Goal: Task Accomplishment & Management: Manage account settings

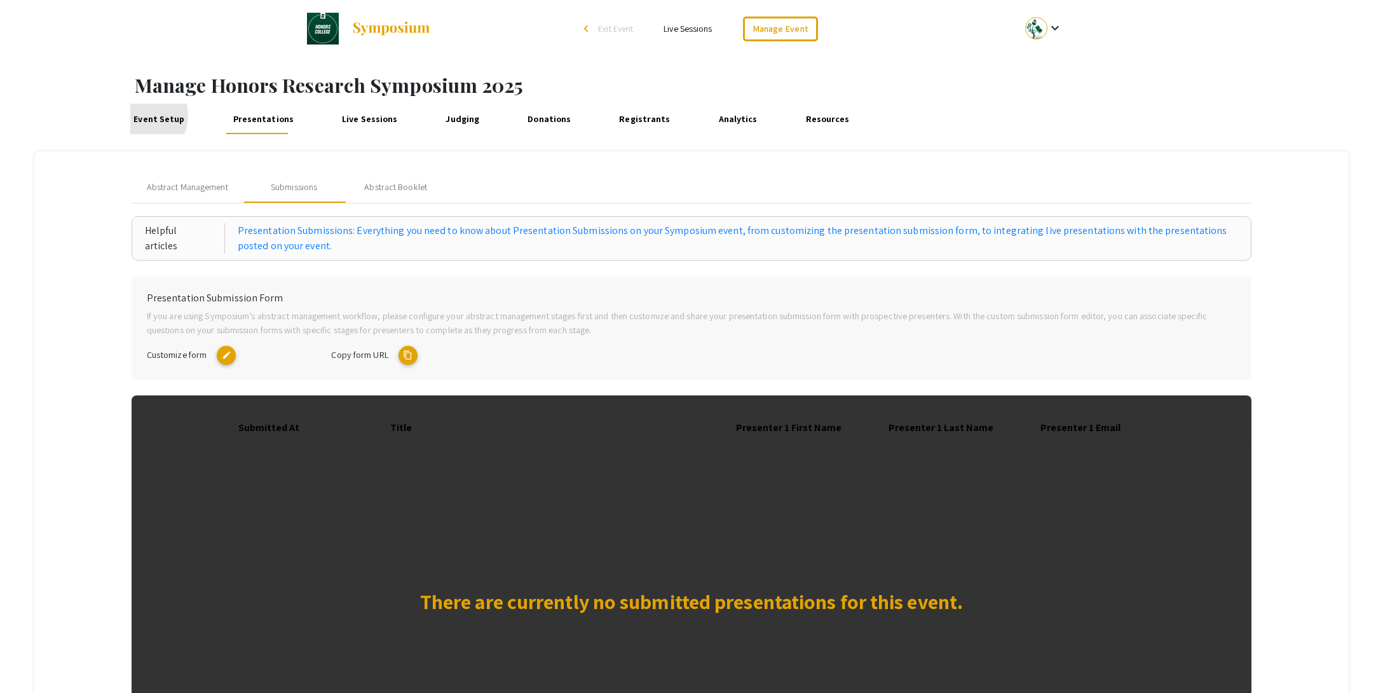
click at [139, 116] on link "Event Setup" at bounding box center [159, 119] width 58 height 31
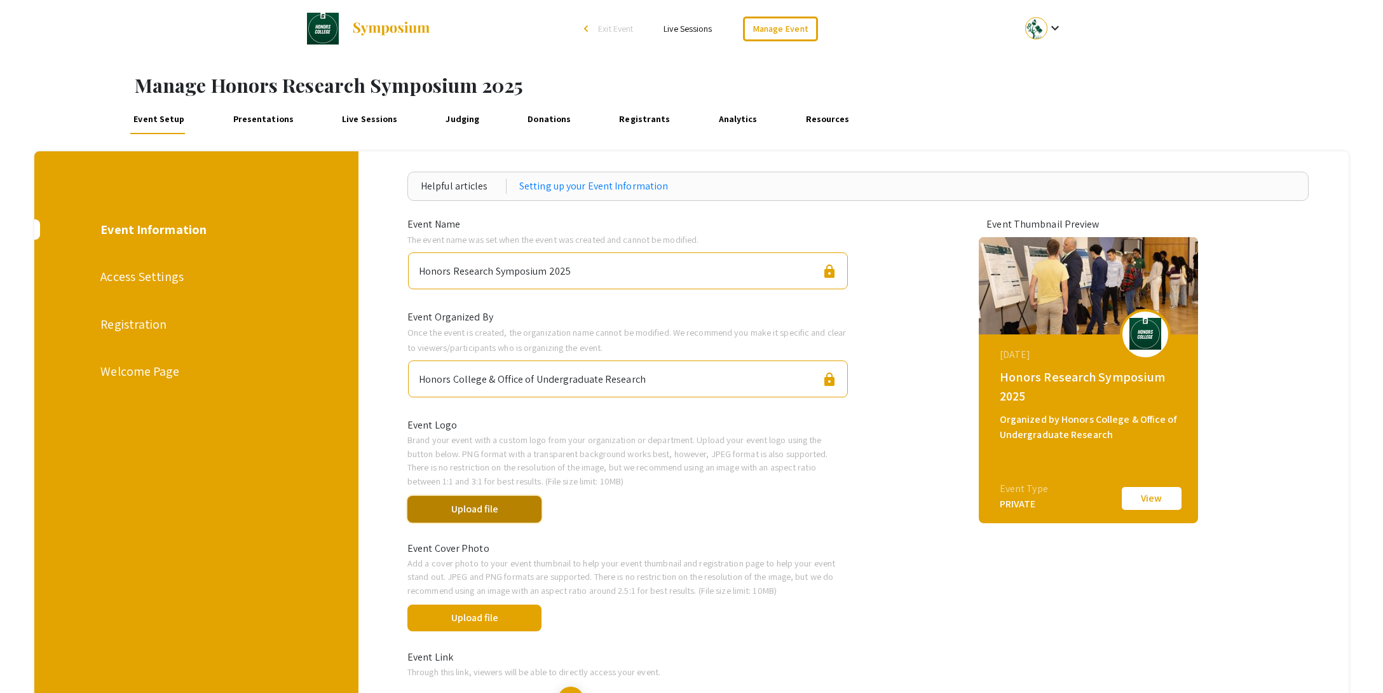
click at [481, 511] on button "Upload file" at bounding box center [474, 509] width 134 height 27
click at [484, 618] on button "Upload file" at bounding box center [474, 617] width 134 height 27
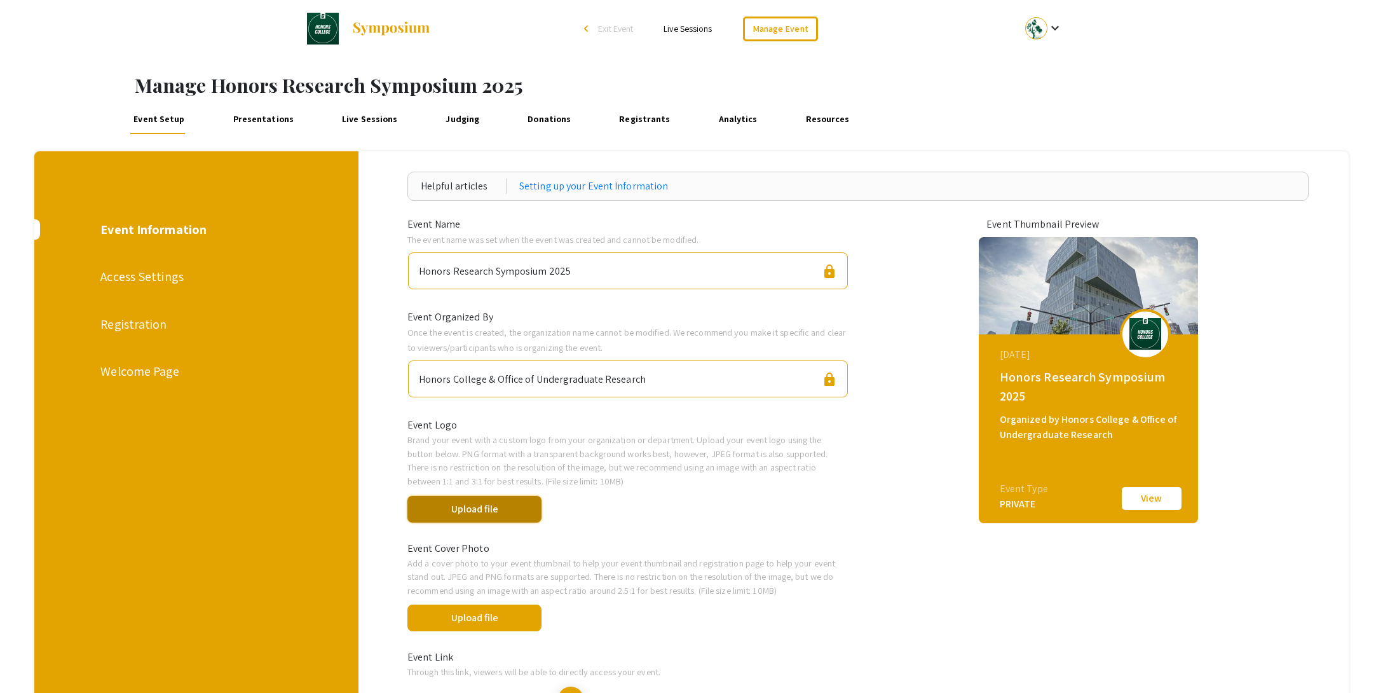
click at [484, 510] on button "Upload file" at bounding box center [474, 509] width 134 height 27
click at [141, 322] on div "Registration" at bounding box center [195, 324] width 191 height 19
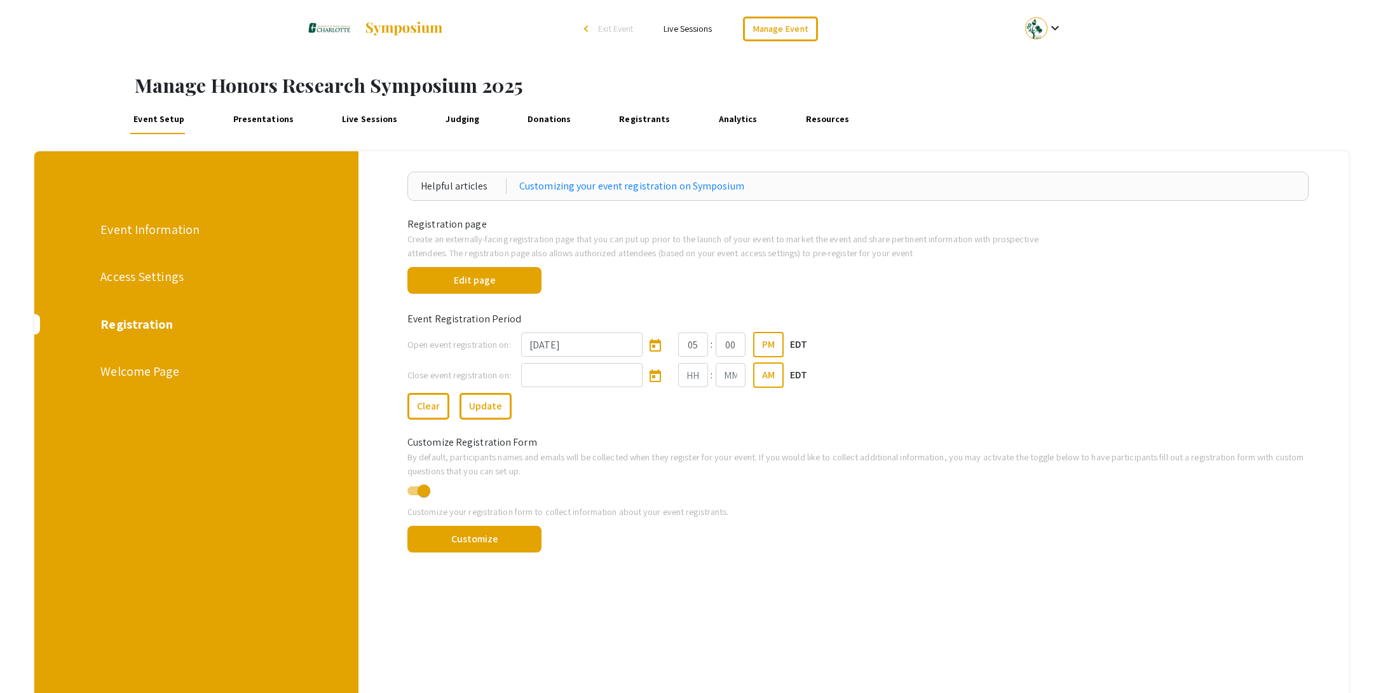
click at [147, 374] on div "Welcome Page" at bounding box center [195, 371] width 191 height 19
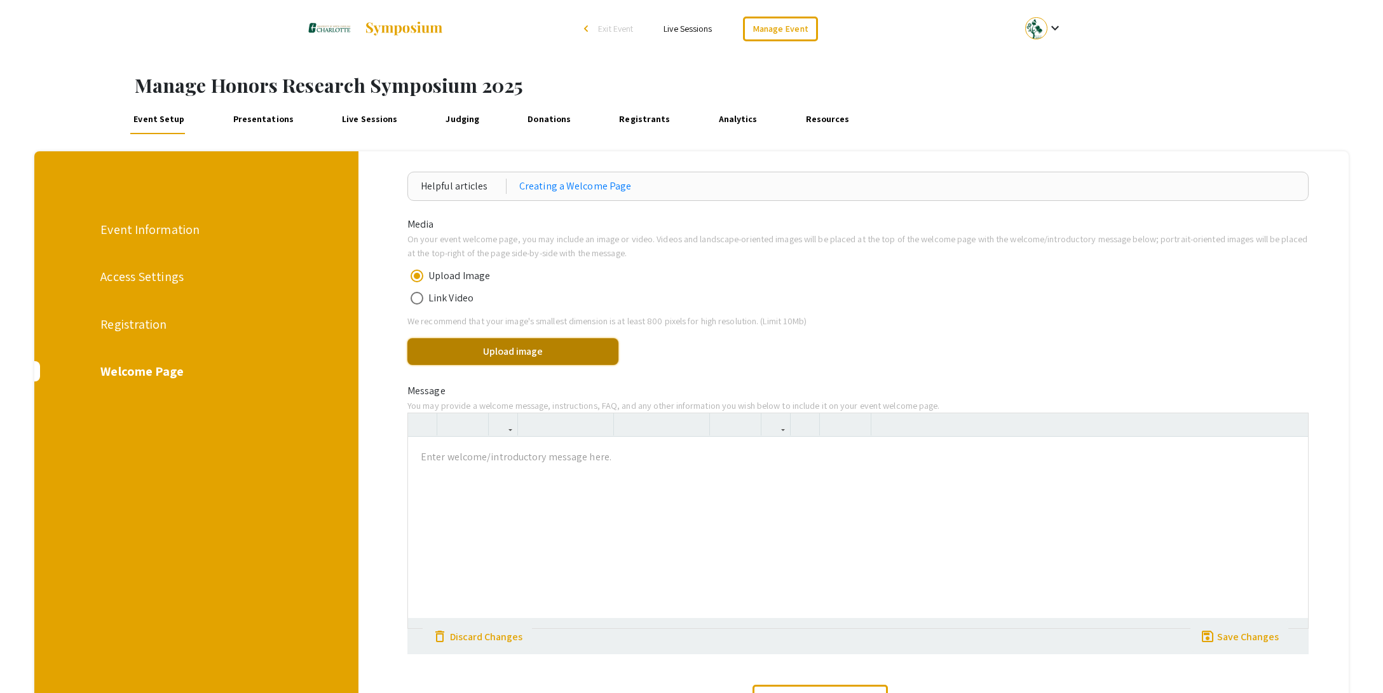
click at [496, 349] on button "Upload image" at bounding box center [512, 351] width 211 height 27
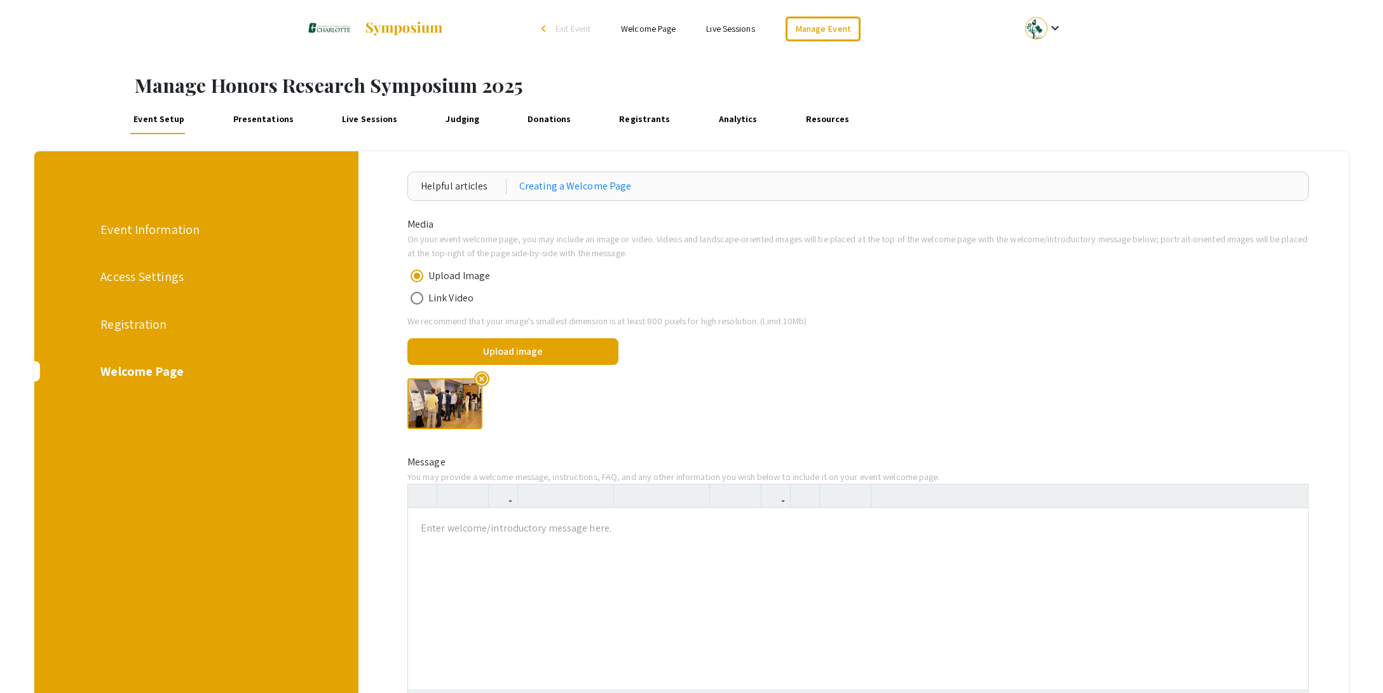
scroll to position [222, 0]
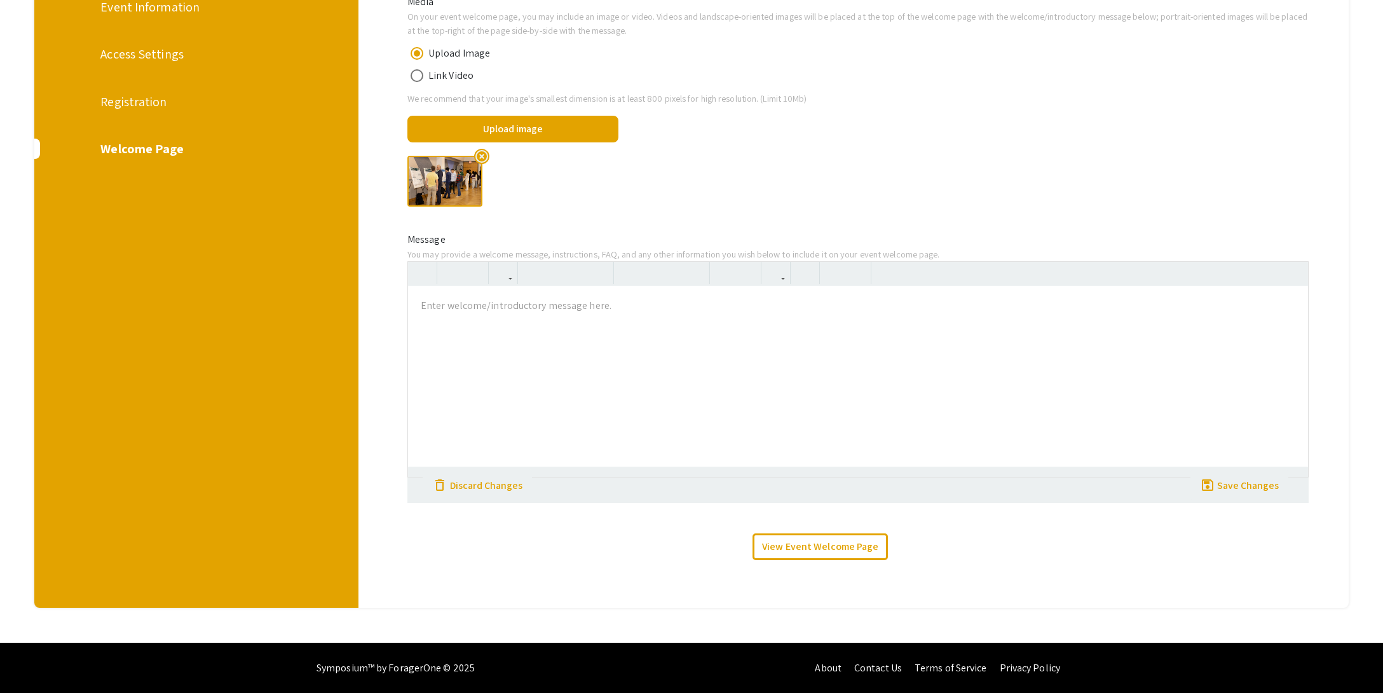
click at [140, 105] on div "Registration" at bounding box center [195, 101] width 191 height 19
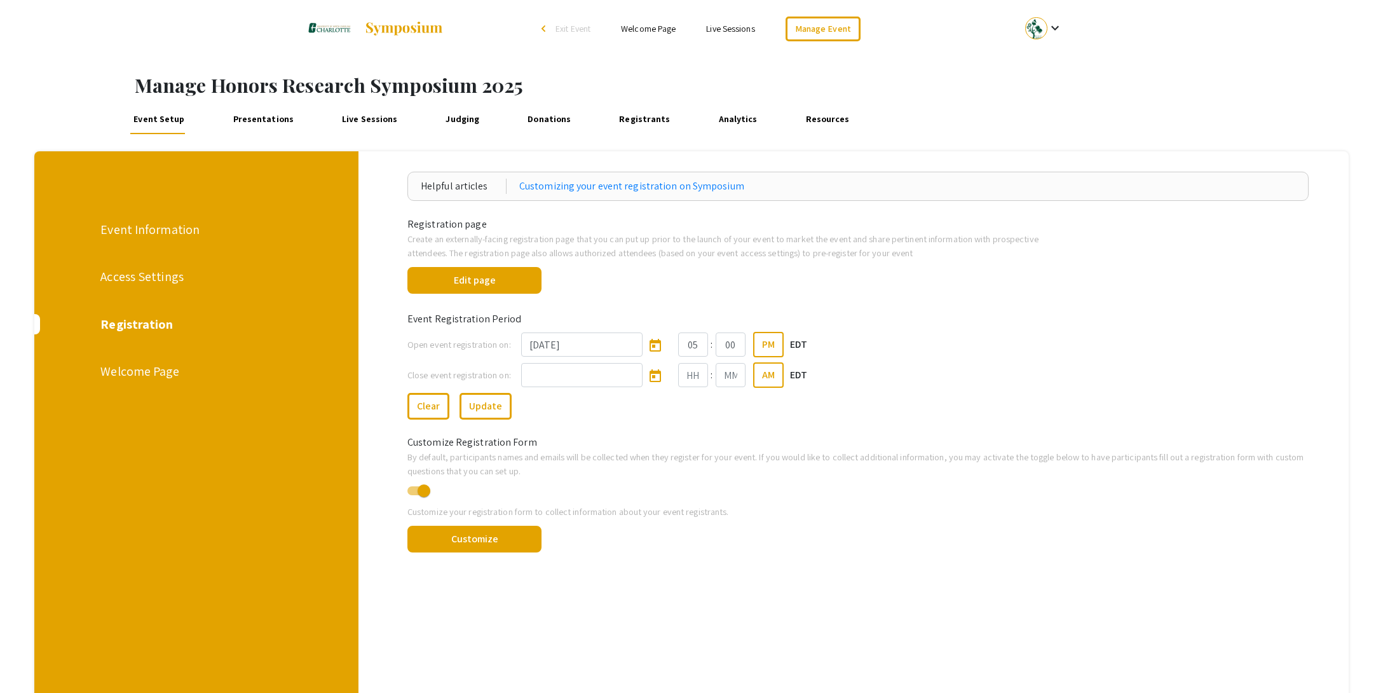
click at [144, 224] on div "Event Information" at bounding box center [195, 229] width 191 height 19
